Goal: Task Accomplishment & Management: Manage account settings

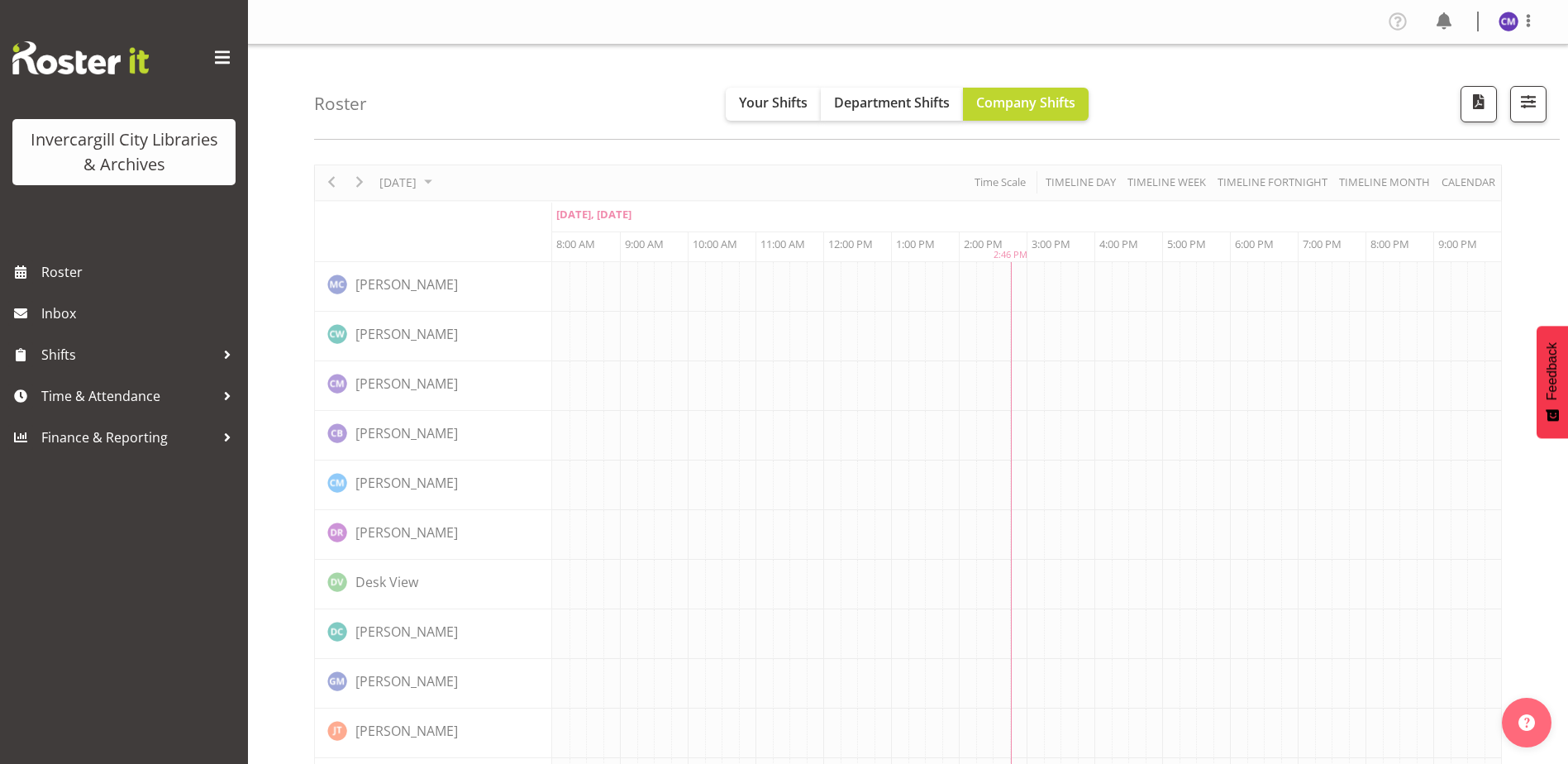
click at [218, 54] on span at bounding box center [222, 58] width 26 height 26
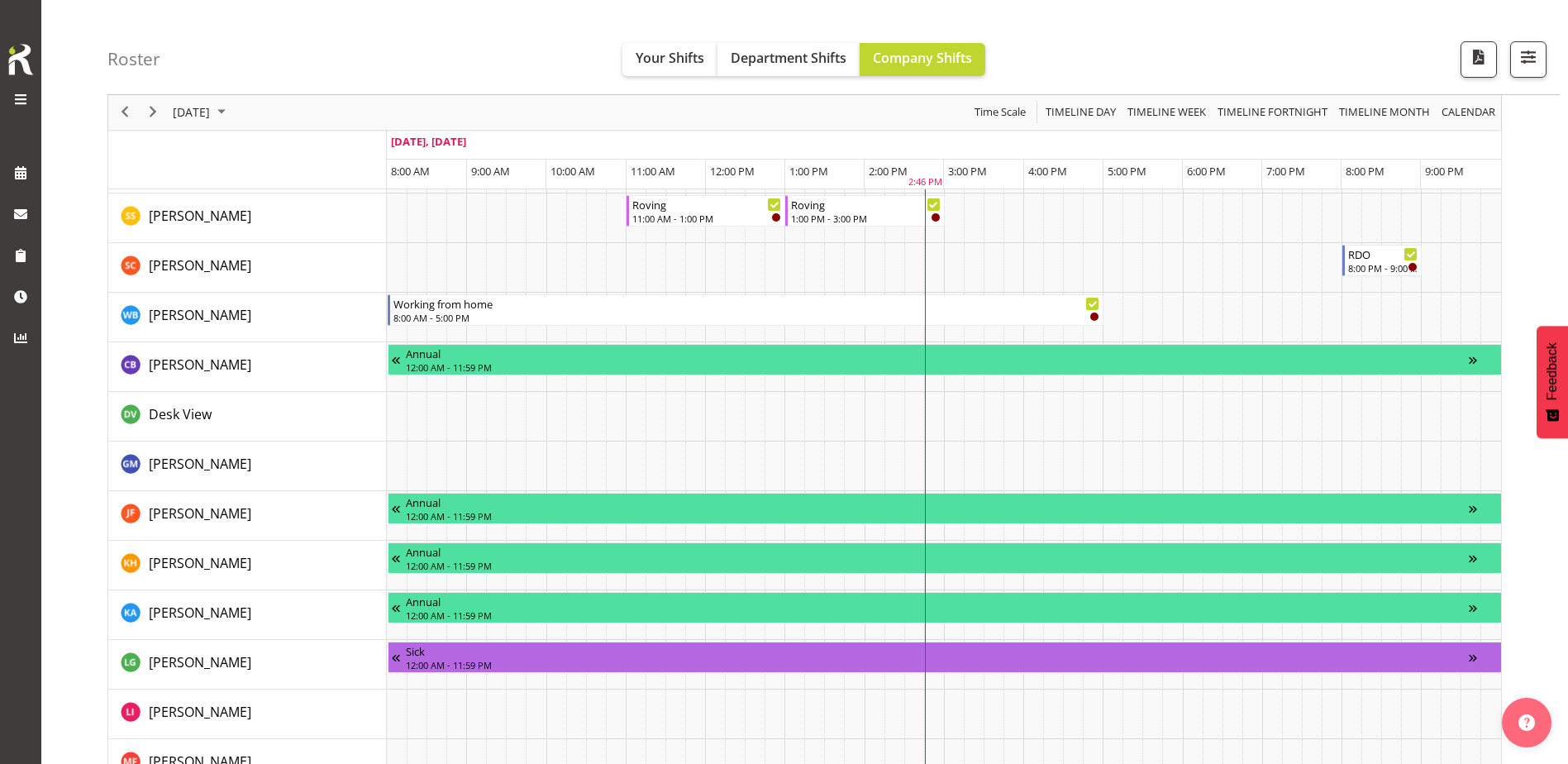
scroll to position [1405, 0]
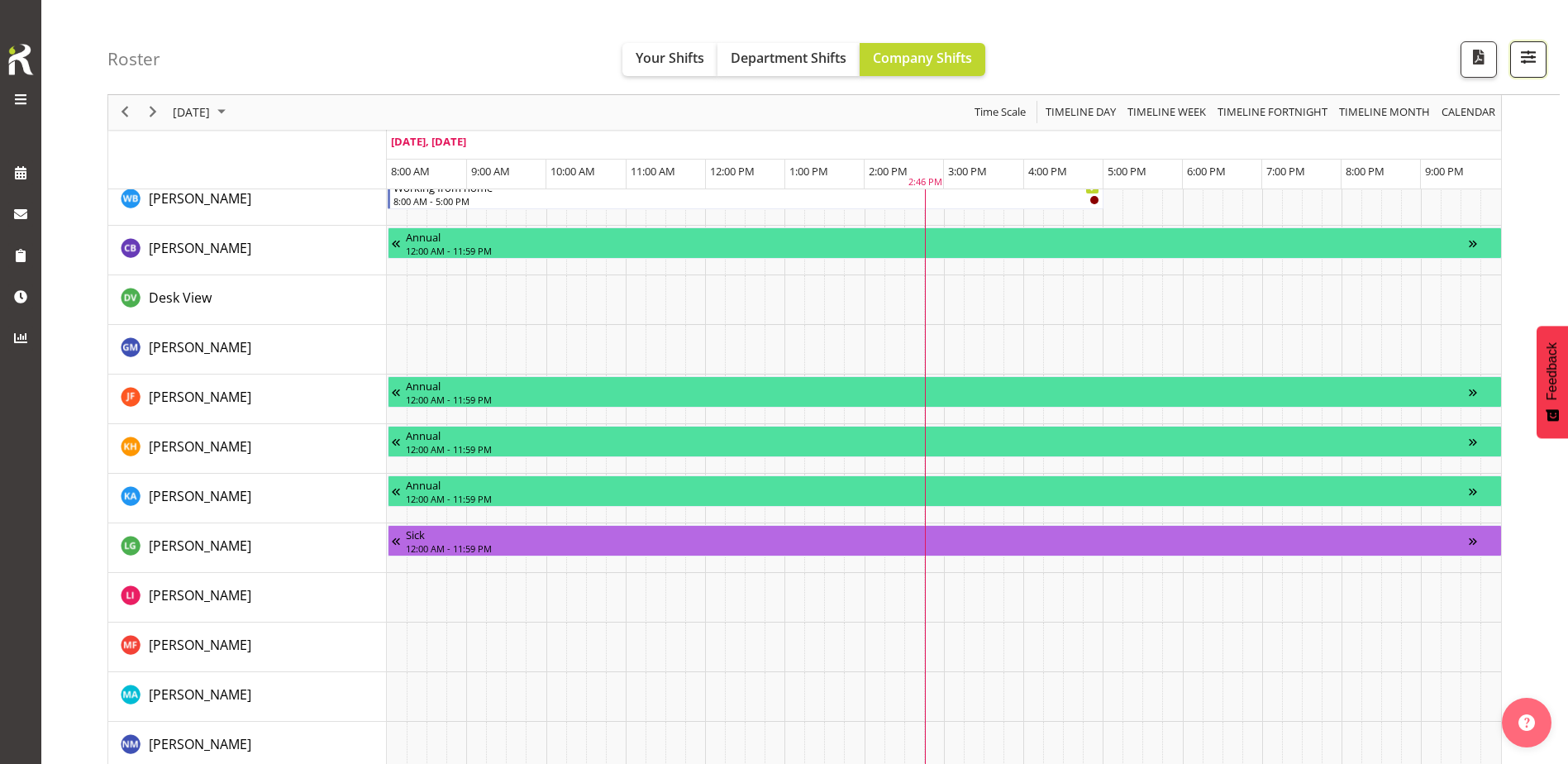
click at [1537, 58] on span "button" at bounding box center [1529, 57] width 21 height 21
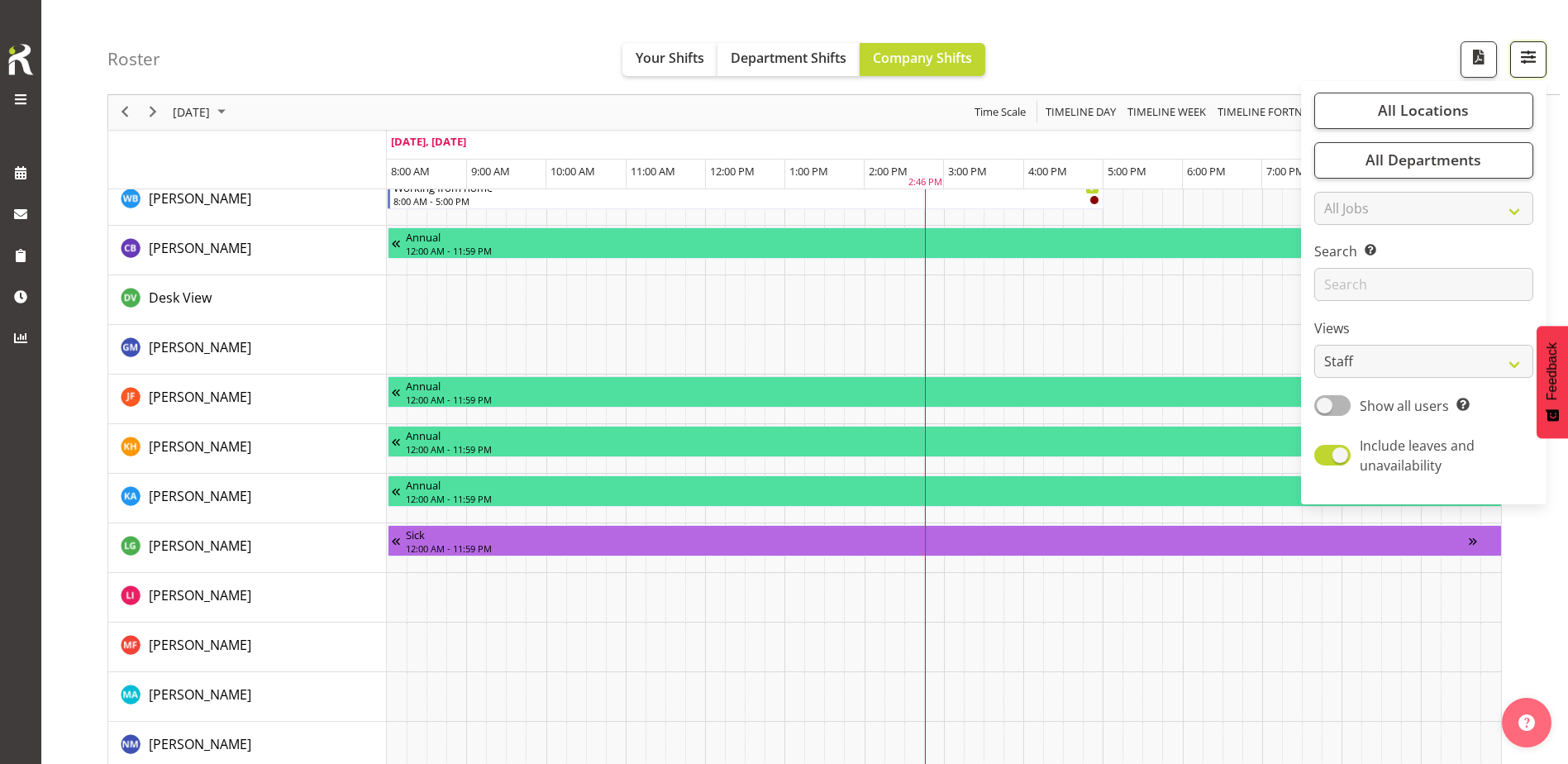
click at [1537, 58] on span "button" at bounding box center [1529, 57] width 21 height 21
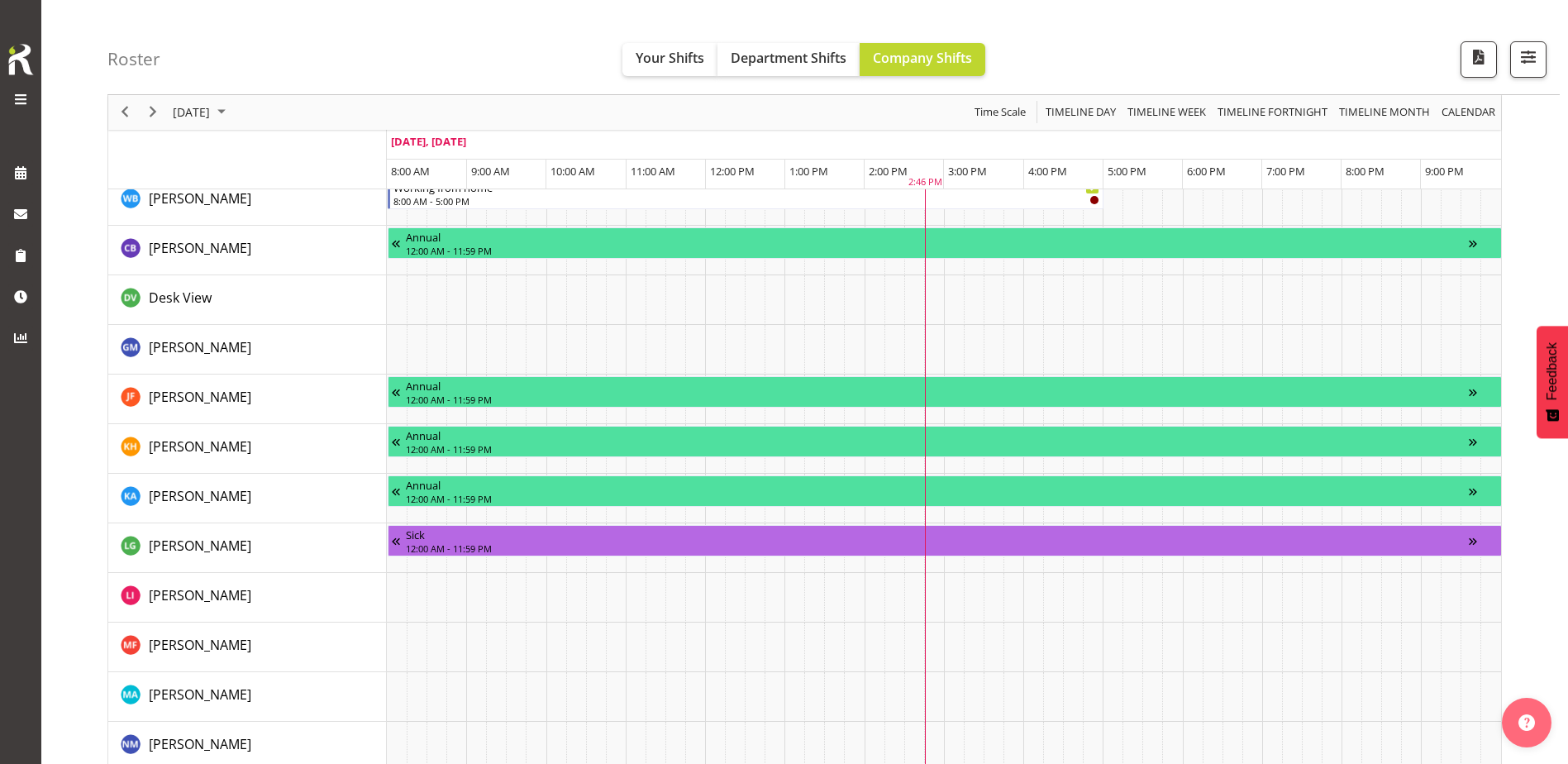
click at [25, 93] on span at bounding box center [20, 99] width 20 height 20
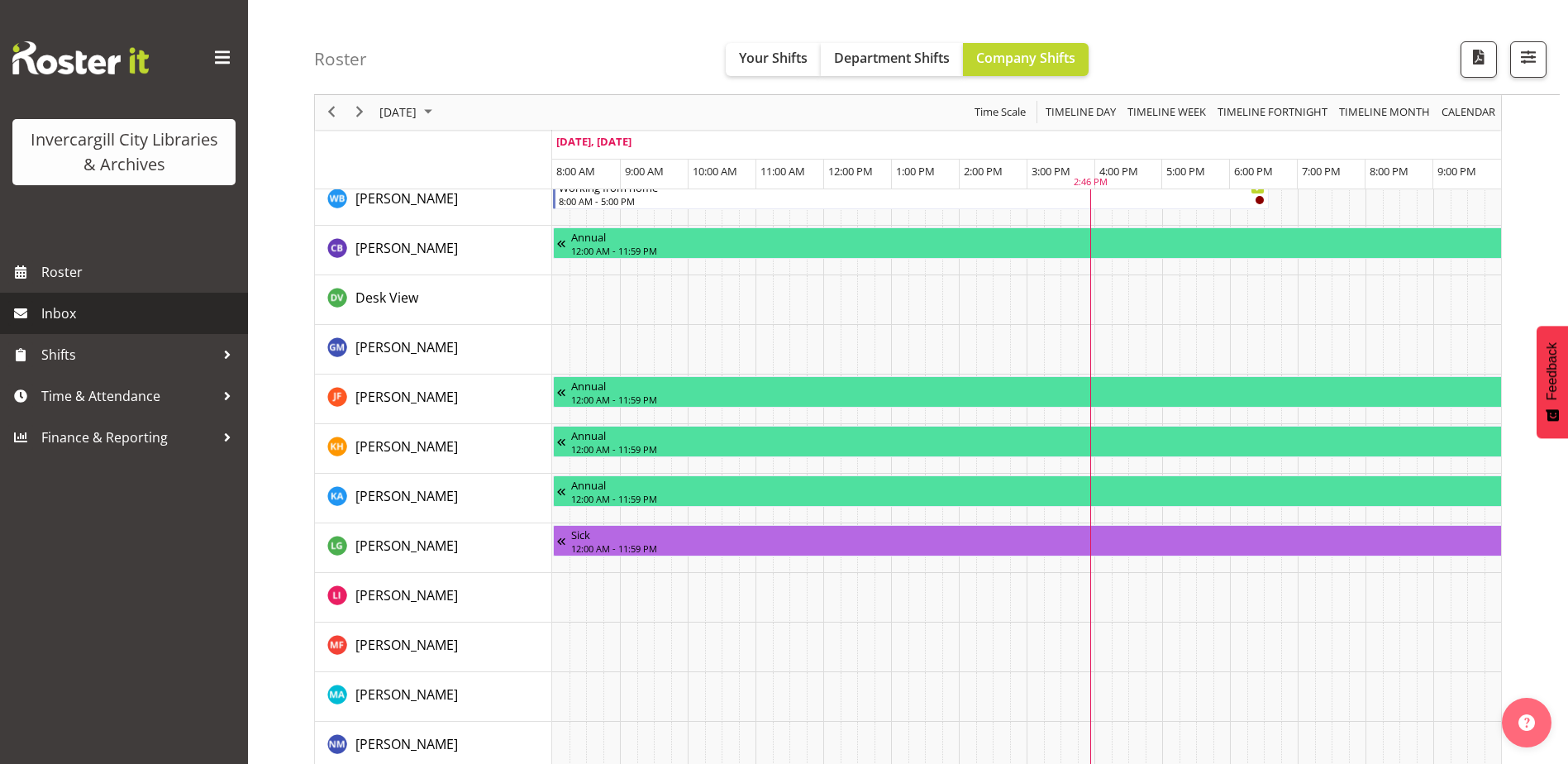
click at [73, 303] on span "Inbox" at bounding box center [140, 313] width 198 height 25
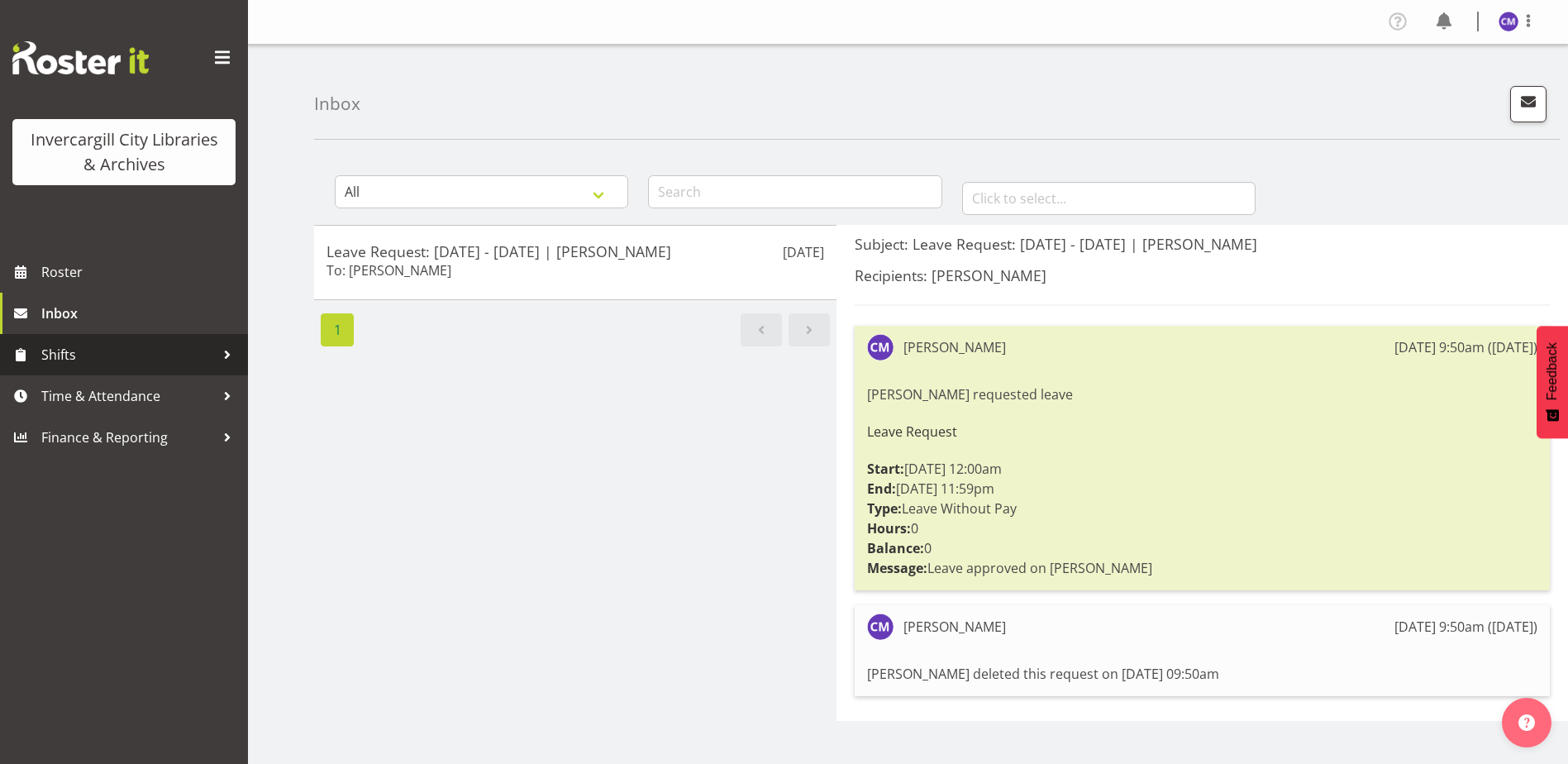
click at [79, 361] on span "Shifts" at bounding box center [128, 354] width 174 height 25
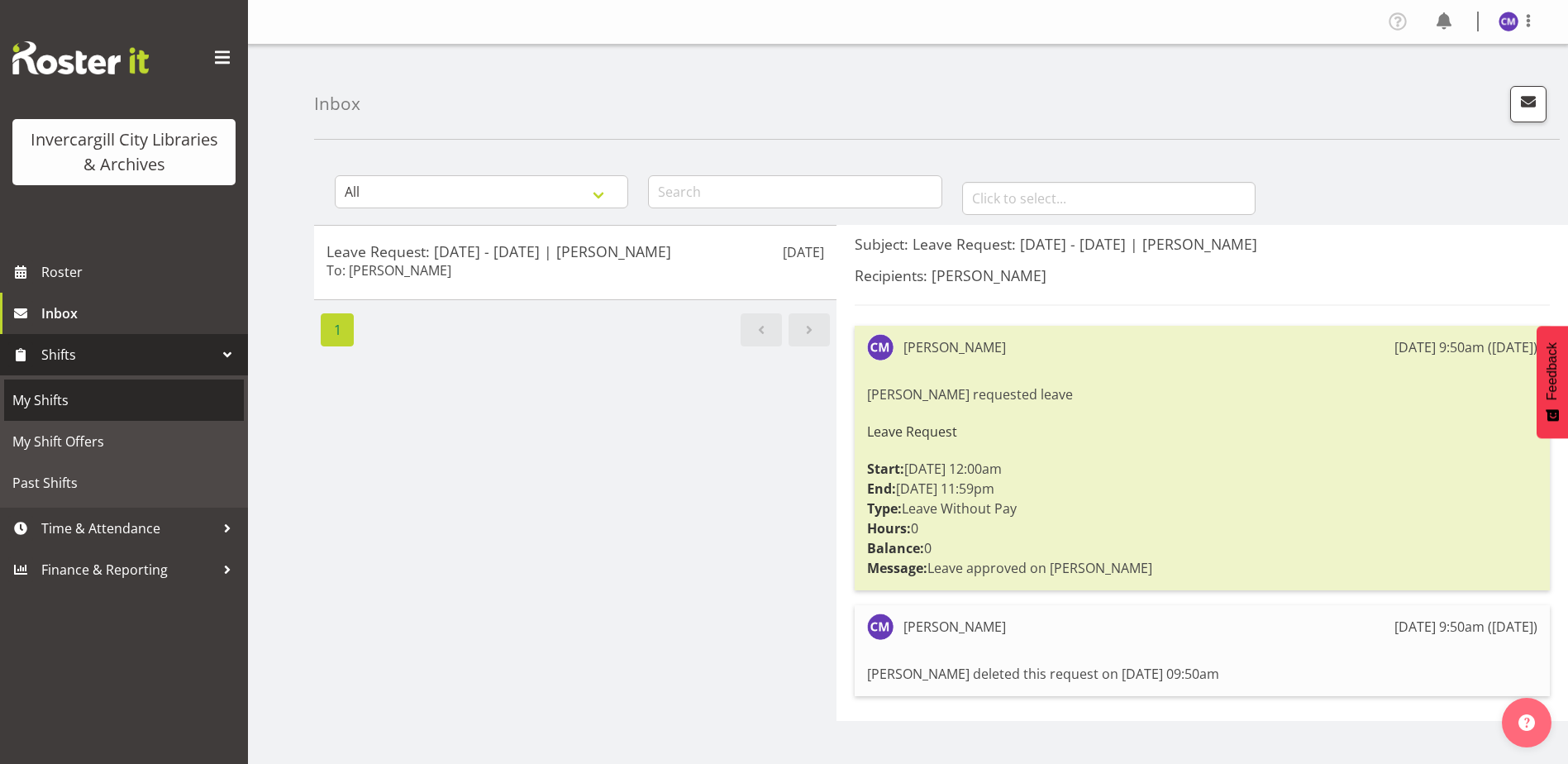
click at [80, 395] on span "My Shifts" at bounding box center [124, 400] width 223 height 25
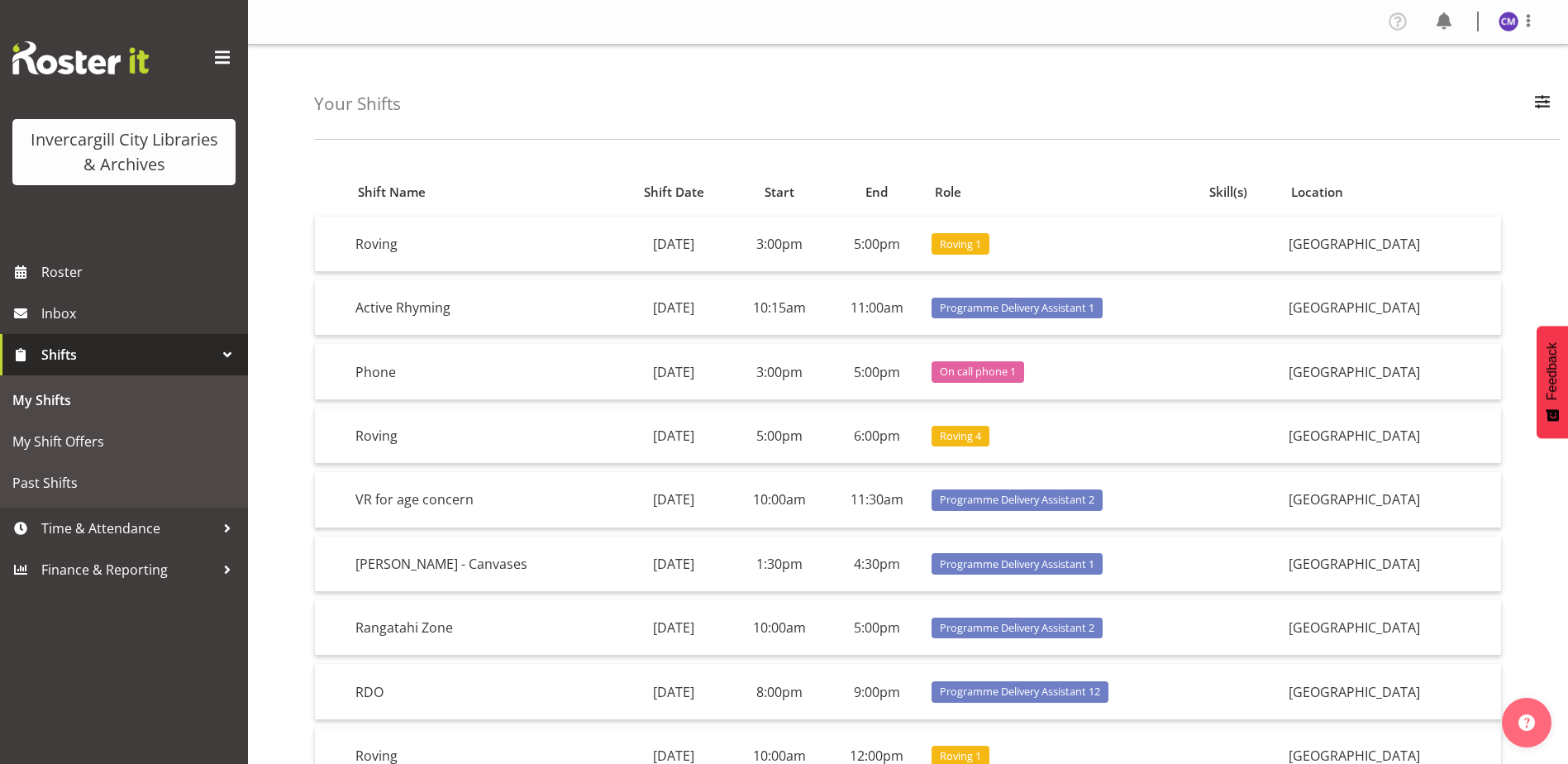
click at [94, 162] on div "Invercargill City Libraries & Archives" at bounding box center [124, 152] width 190 height 50
click at [131, 191] on div at bounding box center [91, 195] width 159 height 13
click at [75, 54] on img at bounding box center [80, 58] width 136 height 33
click at [160, 579] on span "Finance & Reporting" at bounding box center [128, 569] width 174 height 25
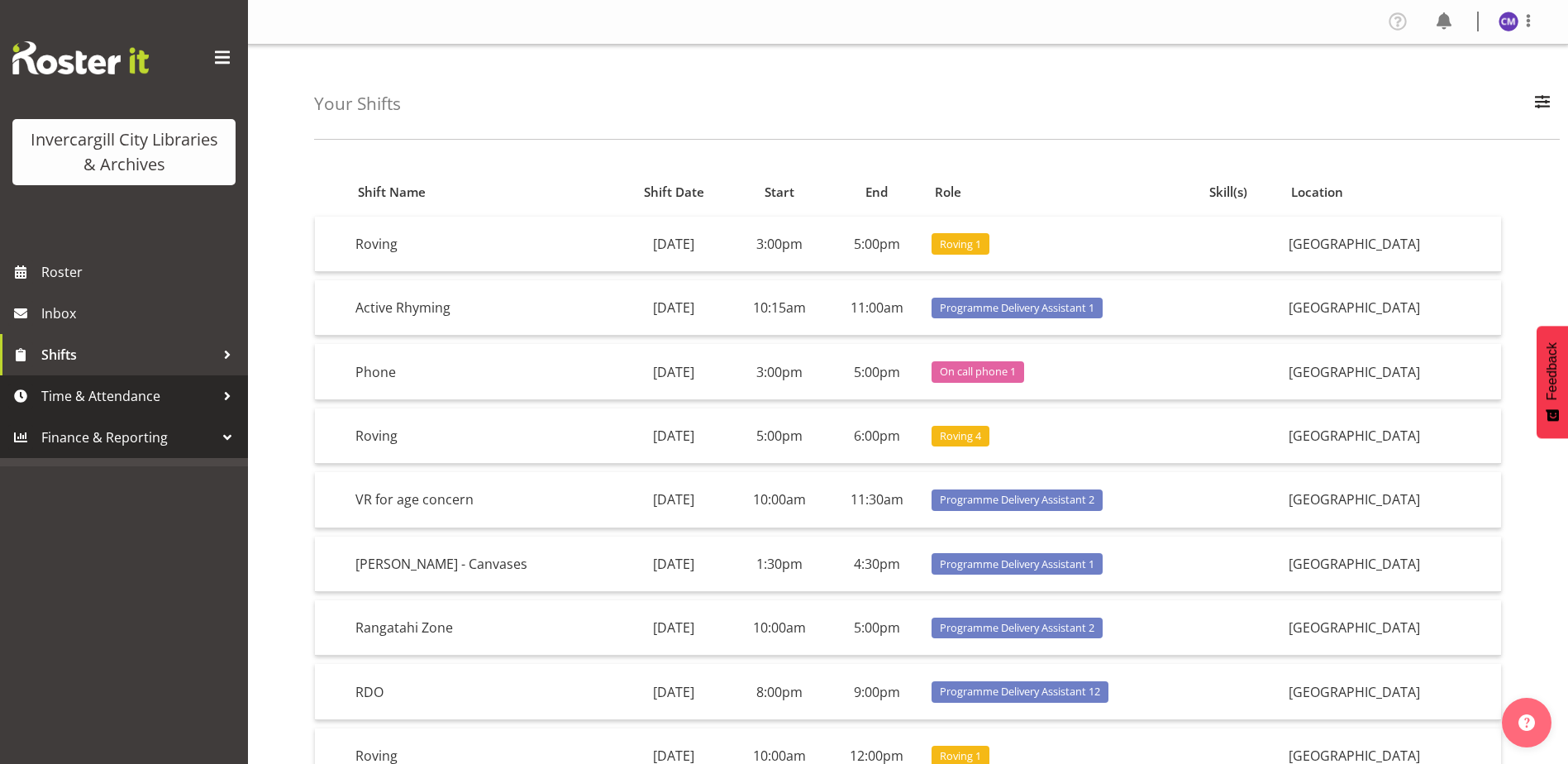
click at [140, 397] on span "Time & Attendance" at bounding box center [128, 396] width 174 height 25
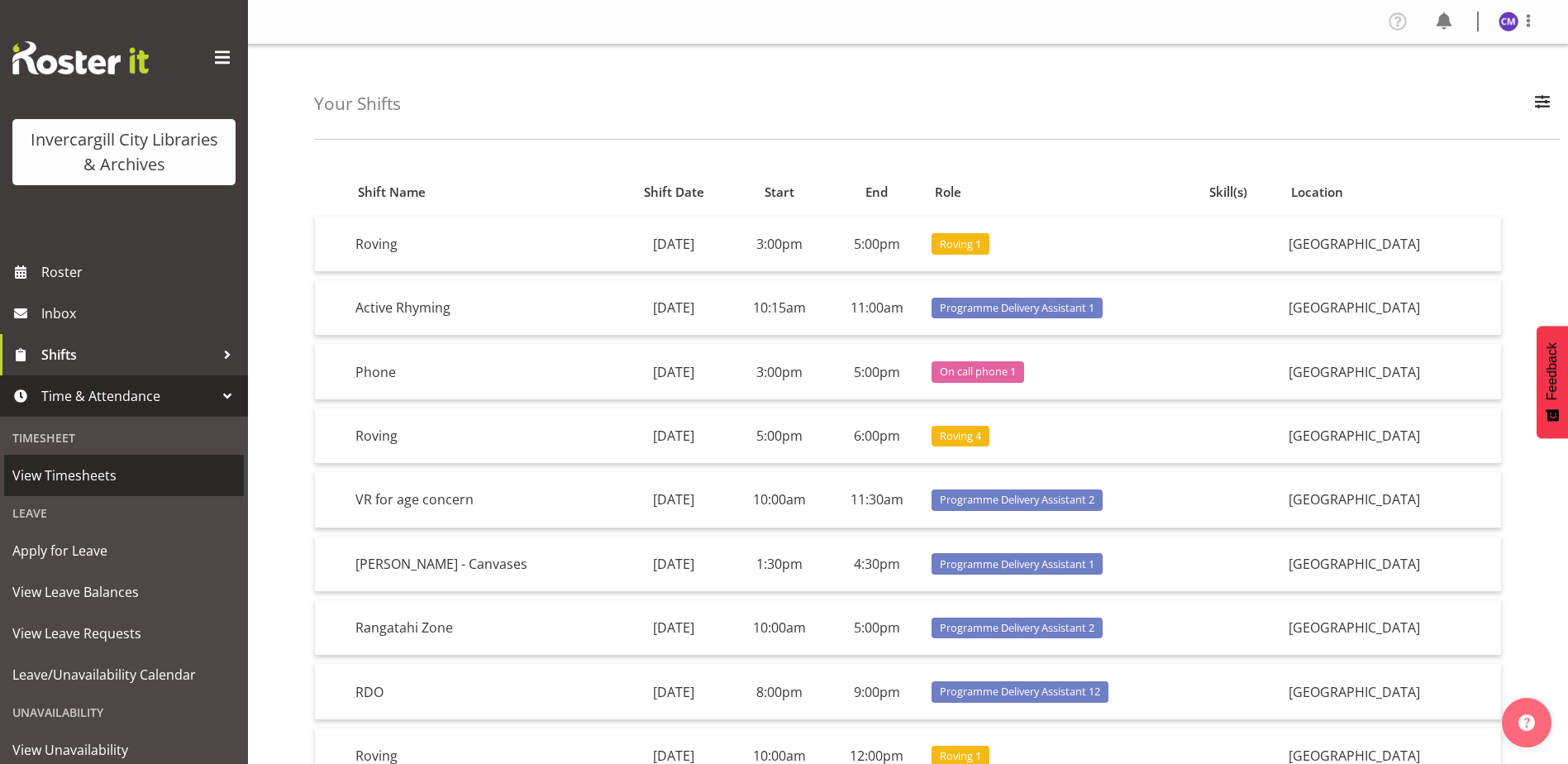
click at [139, 486] on span "View Timesheets" at bounding box center [124, 475] width 223 height 25
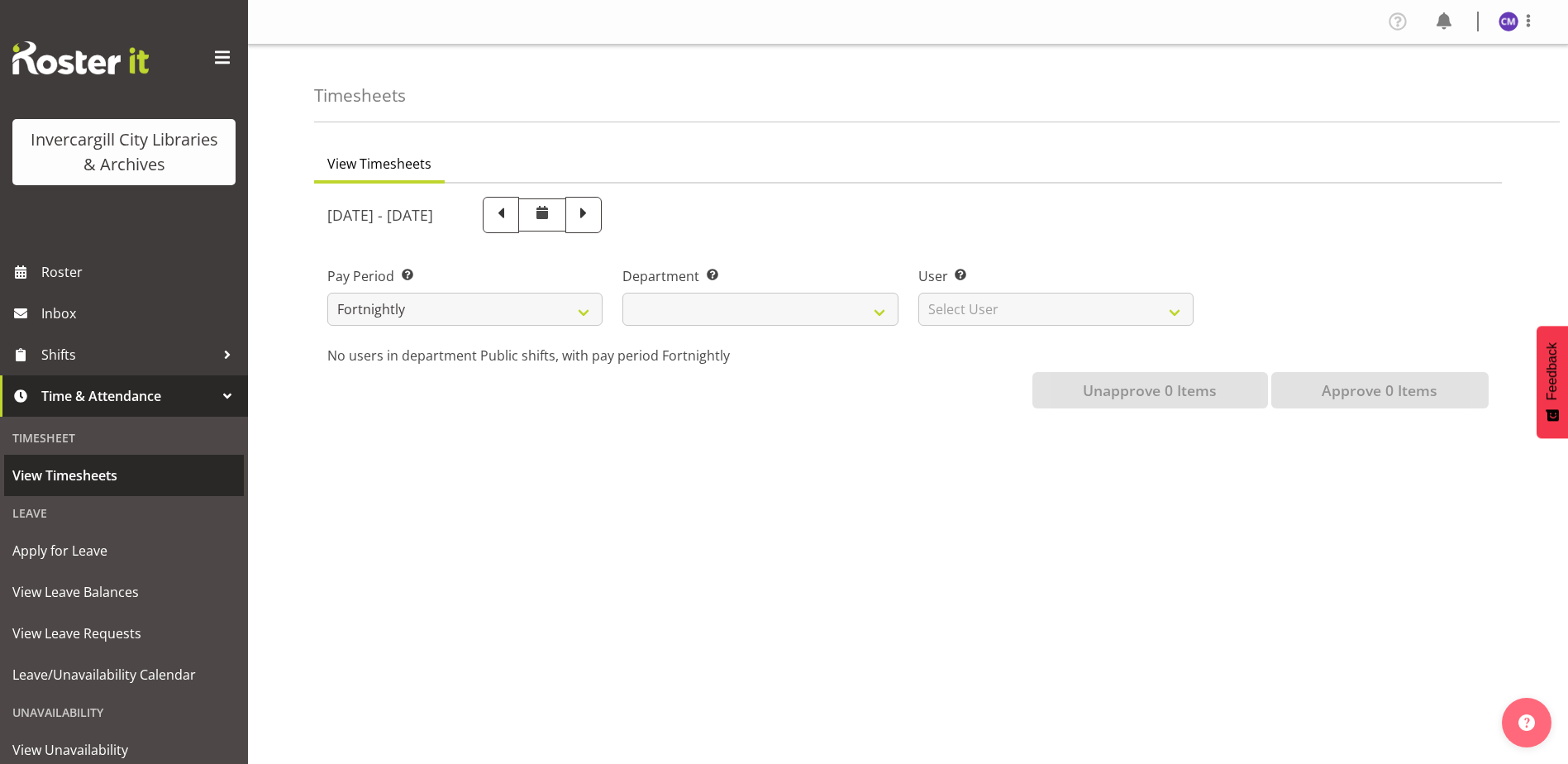
select select
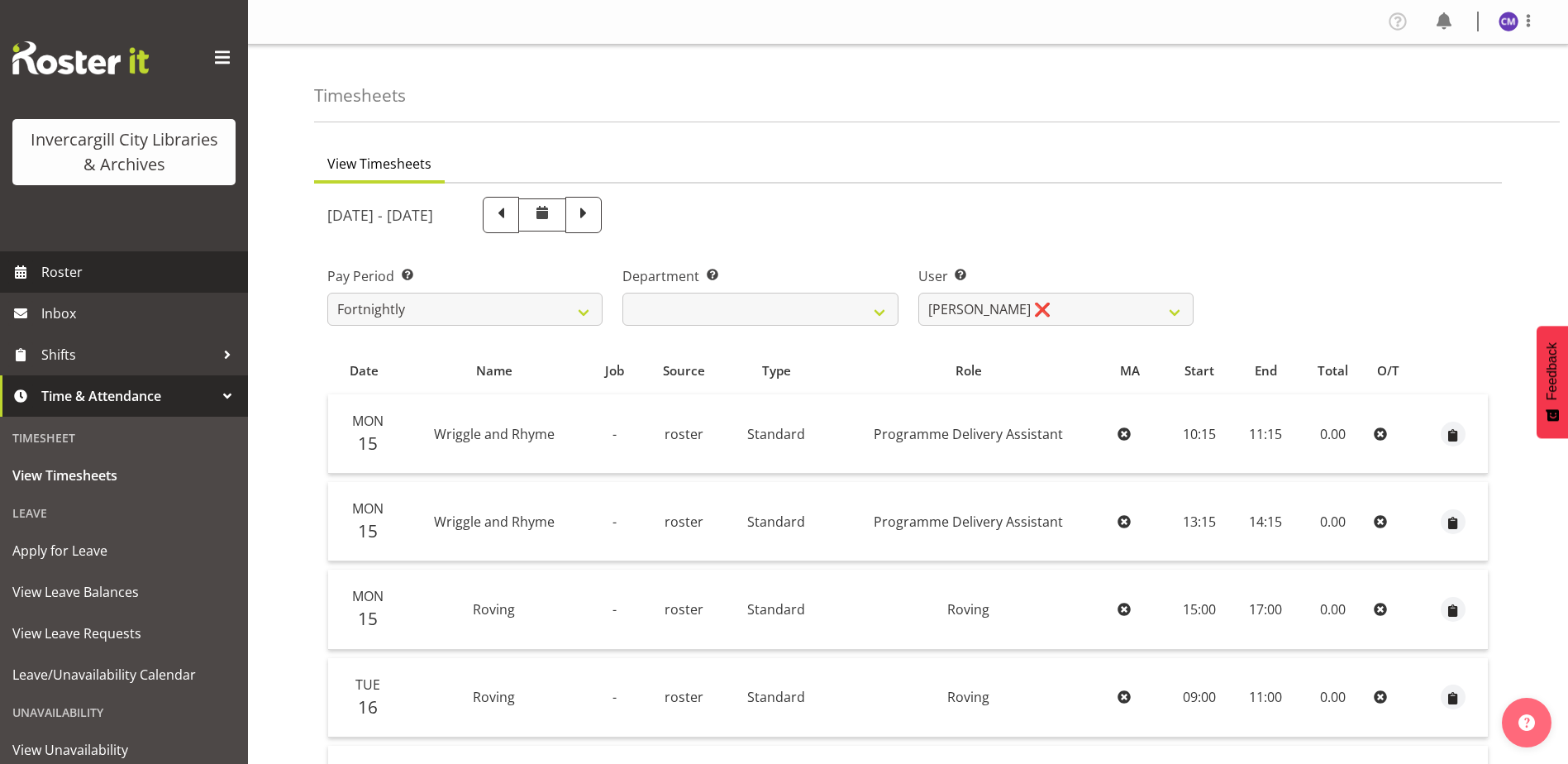
click at [93, 266] on span "Roster" at bounding box center [140, 272] width 198 height 25
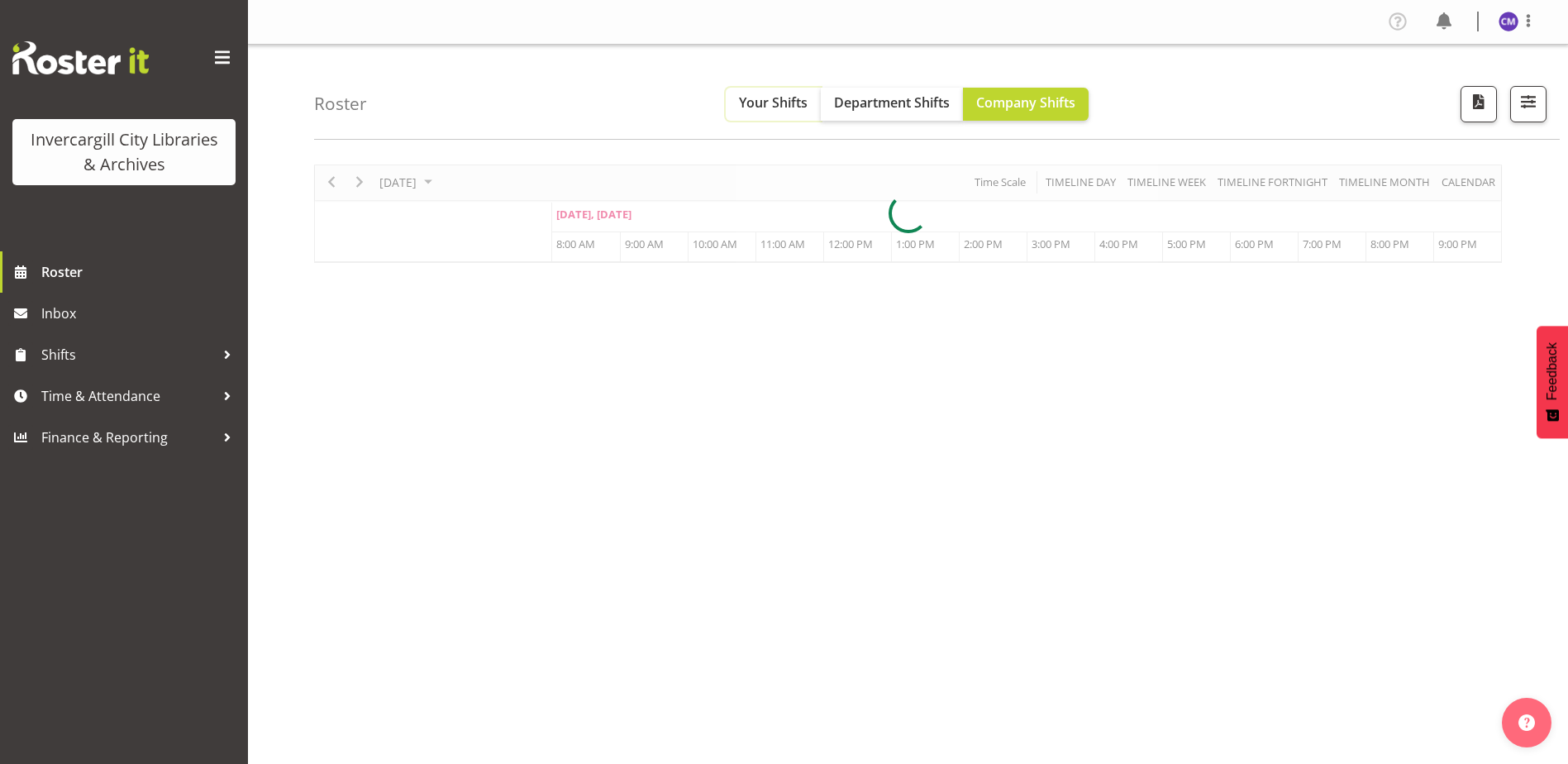
click at [786, 107] on span "Your Shifts" at bounding box center [773, 102] width 68 height 18
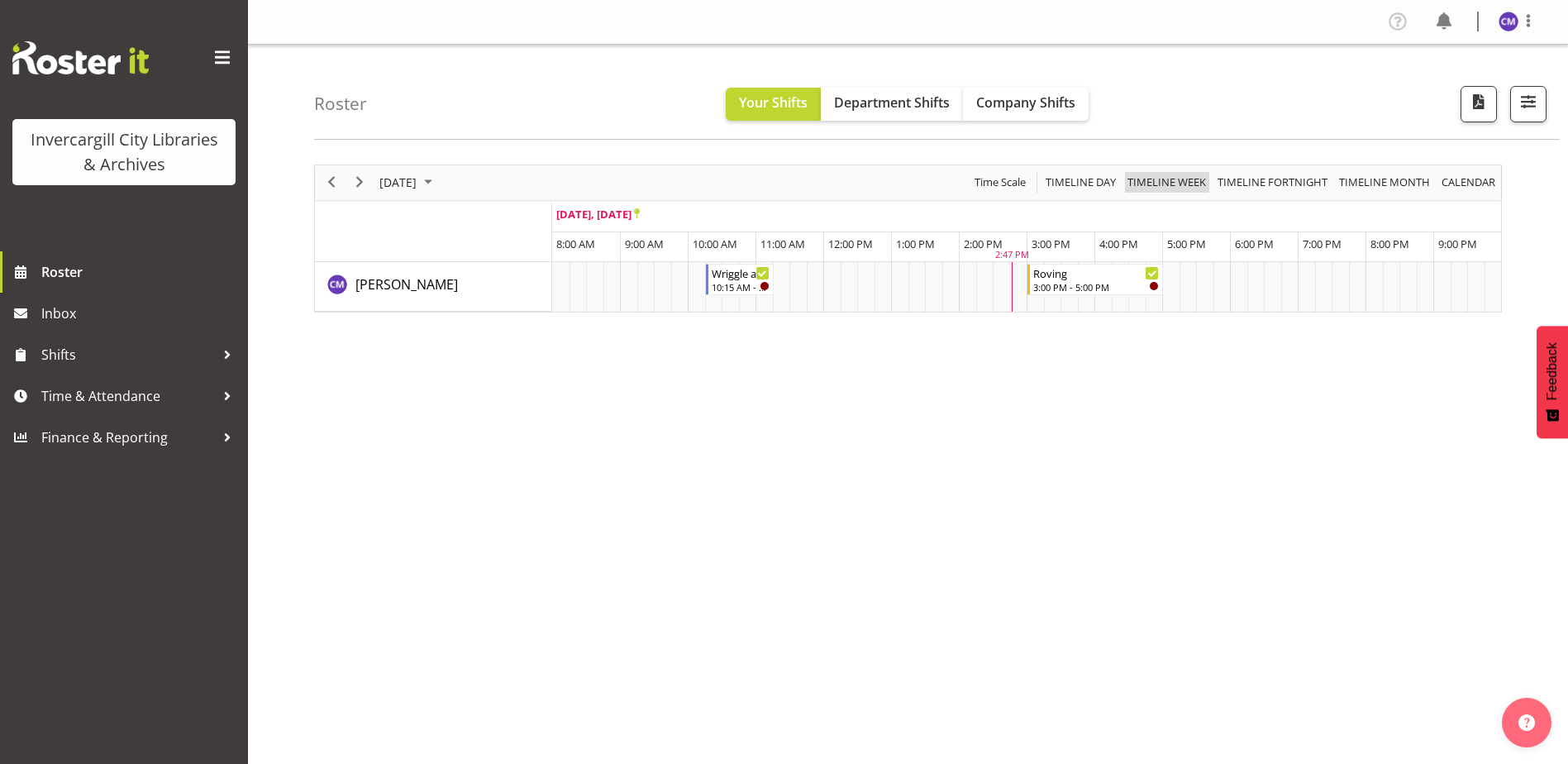
click at [1172, 175] on span "Timeline Week" at bounding box center [1166, 182] width 82 height 21
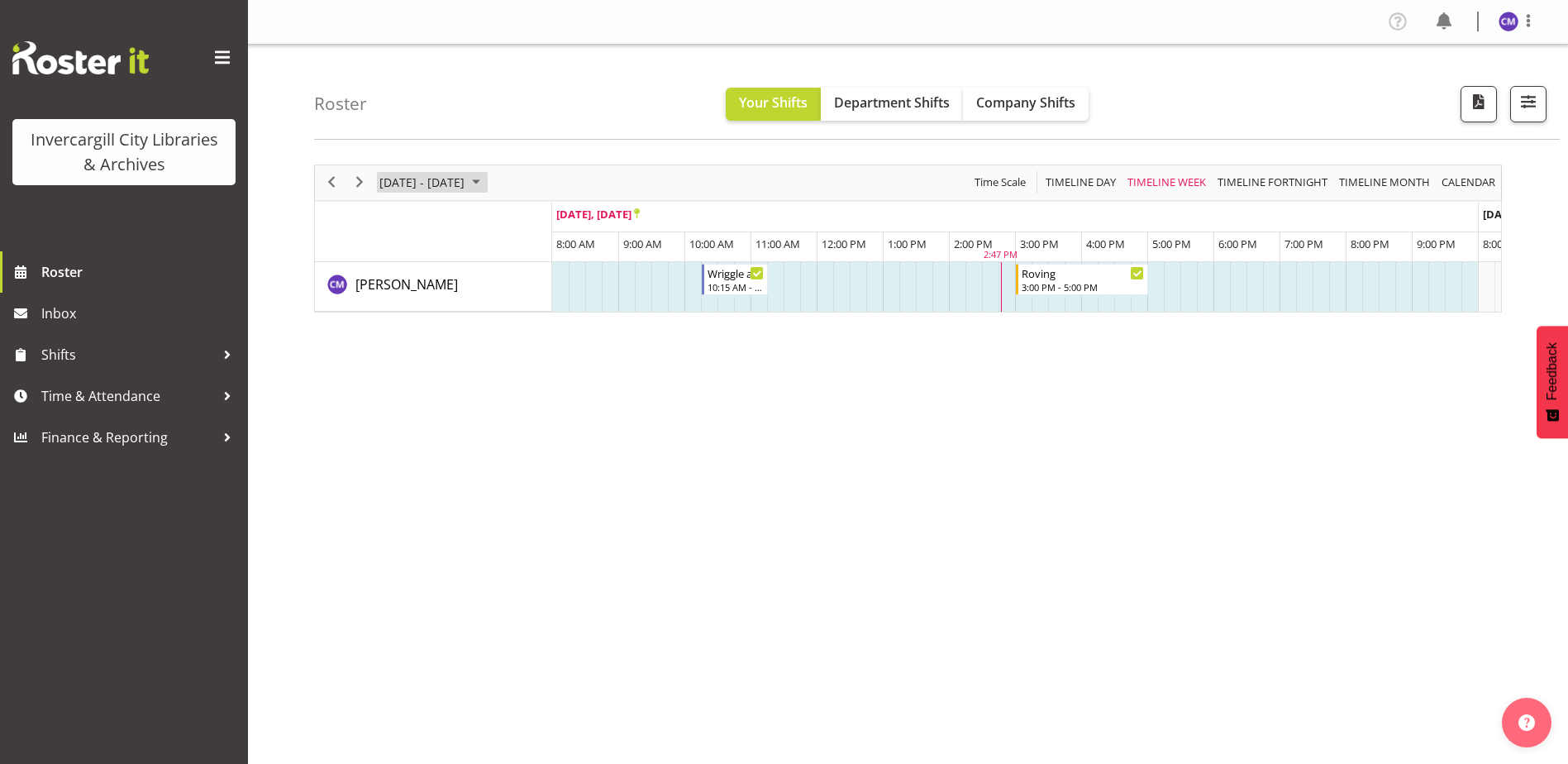
click at [413, 177] on span "September 22 - 28, 2025" at bounding box center [422, 182] width 89 height 21
click at [399, 338] on span "15" at bounding box center [397, 337] width 25 height 25
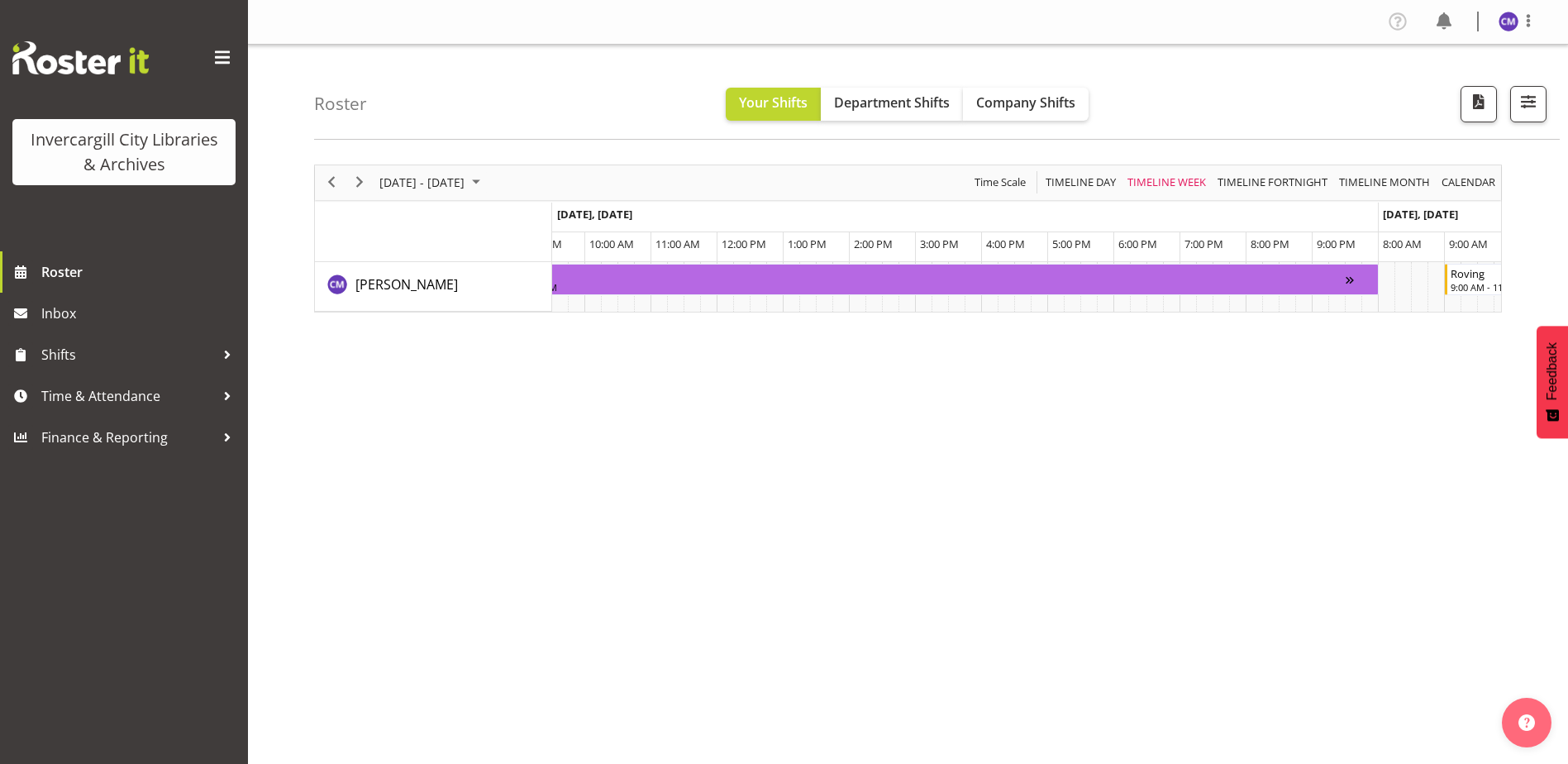
scroll to position [0, 2075]
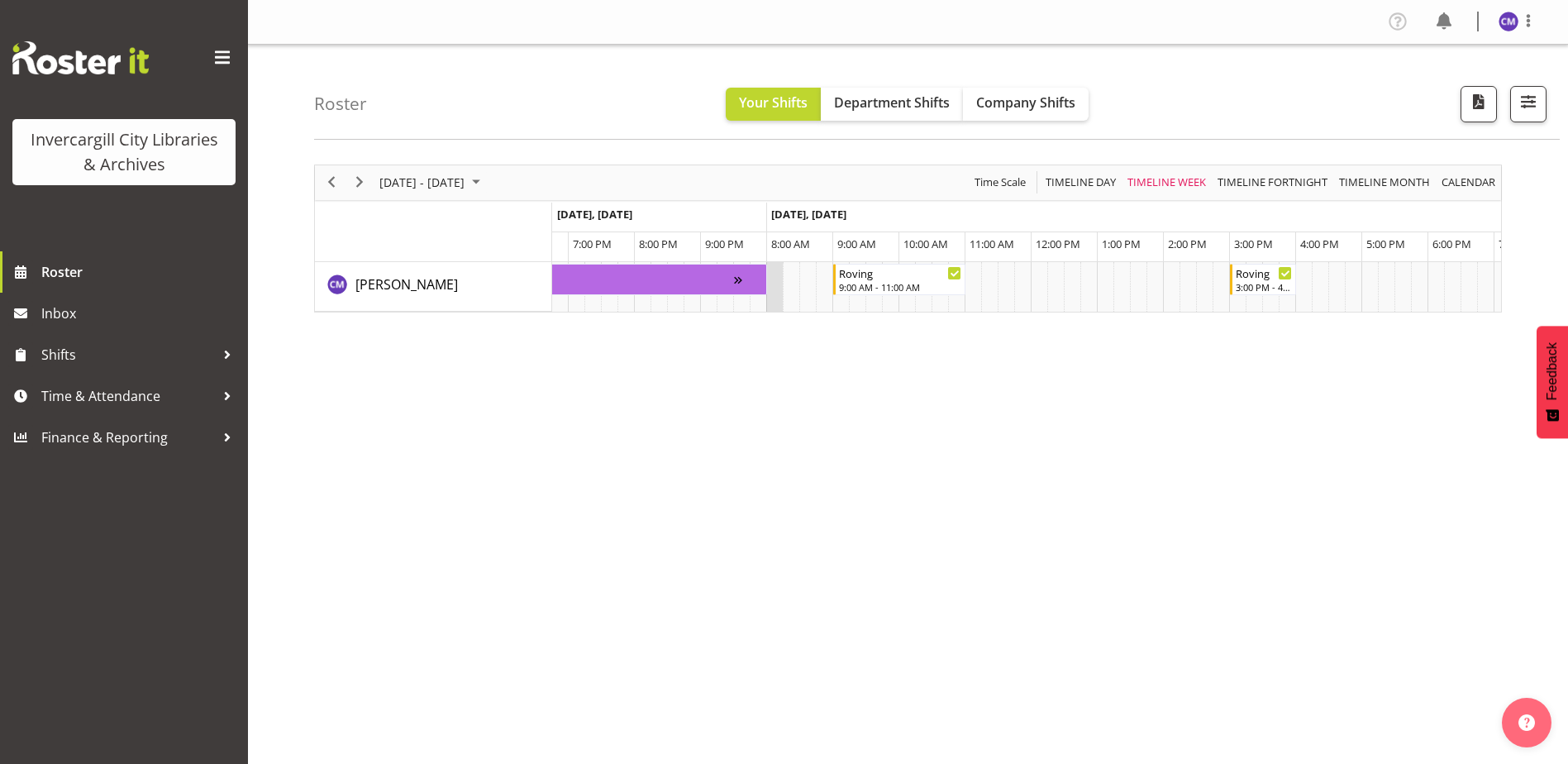
drag, startPoint x: 804, startPoint y: 270, endPoint x: 766, endPoint y: 278, distance: 38.8
click at [766, 278] on tr "Timeline Week of September 15, 2025" at bounding box center [1229, 287] width 6482 height 50
drag, startPoint x: 735, startPoint y: 279, endPoint x: 773, endPoint y: 279, distance: 38.0
click at [773, 279] on div "Wriggle and Rhyme 10:15 AM - 11:15 AM Wriggle and Rhyme 1:15 PM - 2:15 PM Rovin…" at bounding box center [1027, 287] width 949 height 50
click at [770, 275] on td "Timeline Week of September 15, 2025" at bounding box center [774, 287] width 17 height 50
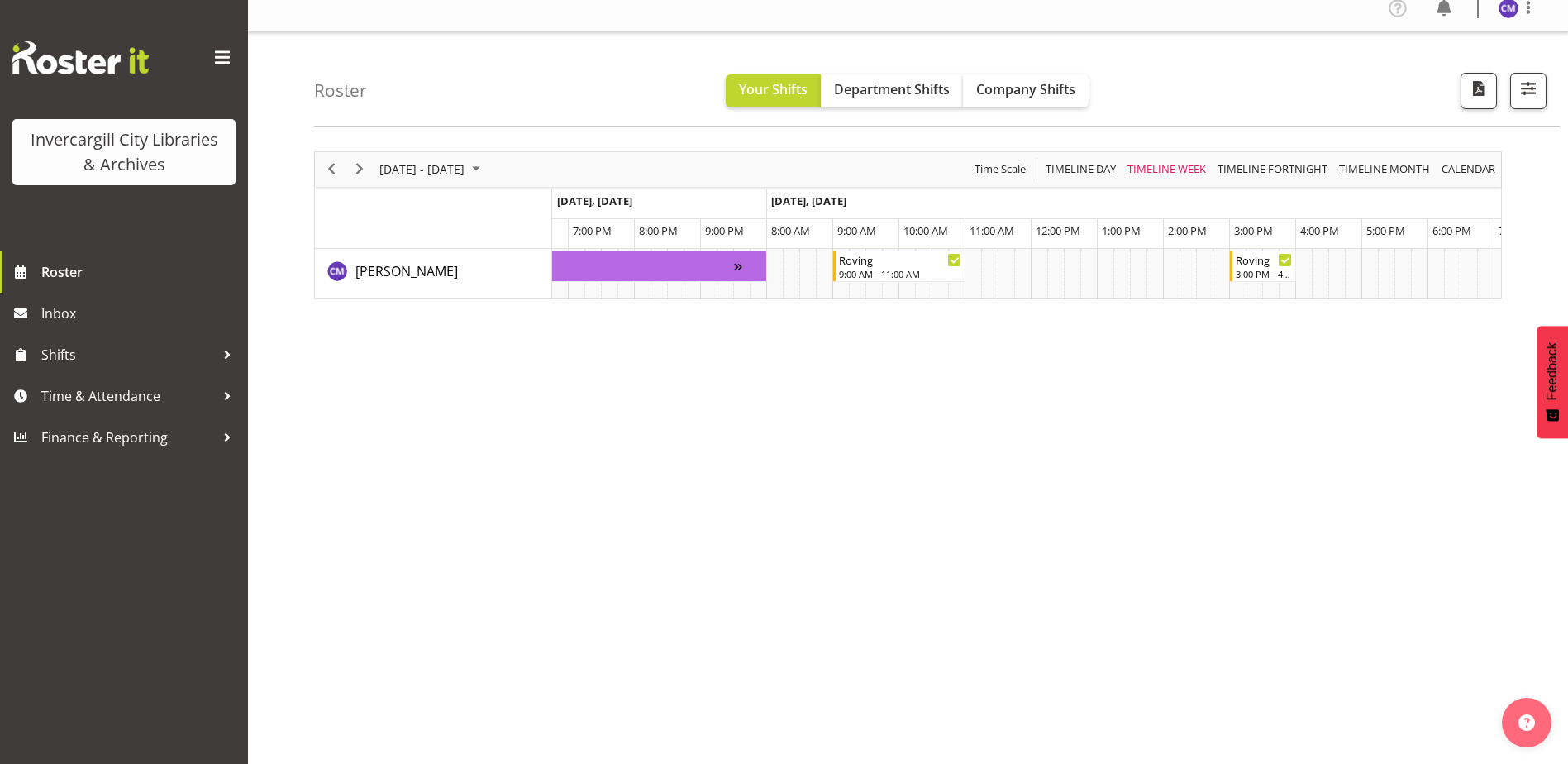
scroll to position [0, 0]
